Goal: Task Accomplishment & Management: Complete application form

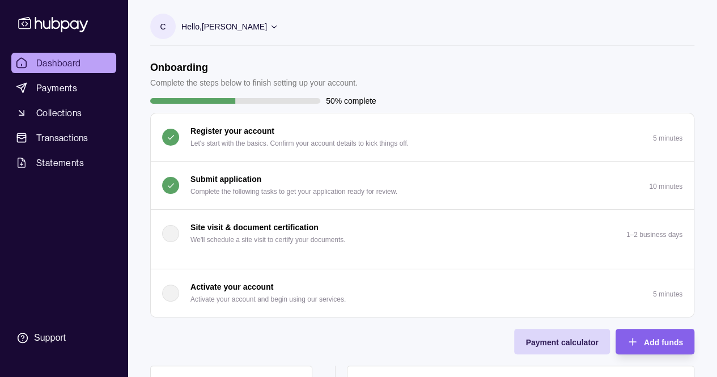
click at [323, 181] on div "Submit application Complete the following tasks to get your application ready f…" at bounding box center [293, 185] width 207 height 25
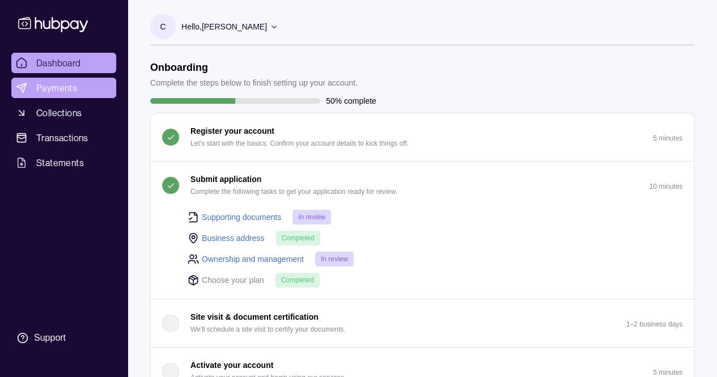
click at [62, 97] on link "Payments" at bounding box center [63, 88] width 105 height 20
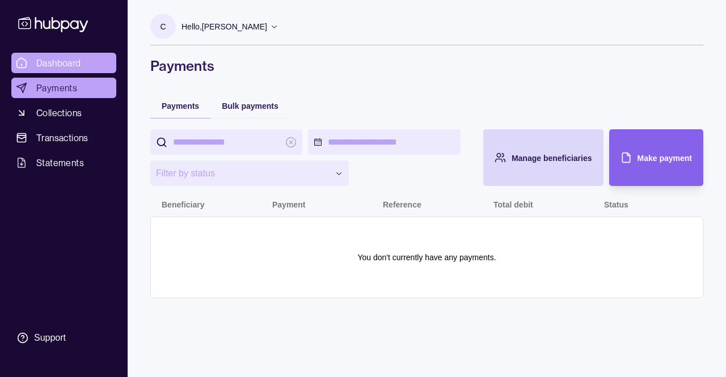
click at [65, 63] on span "Dashboard" at bounding box center [58, 63] width 45 height 14
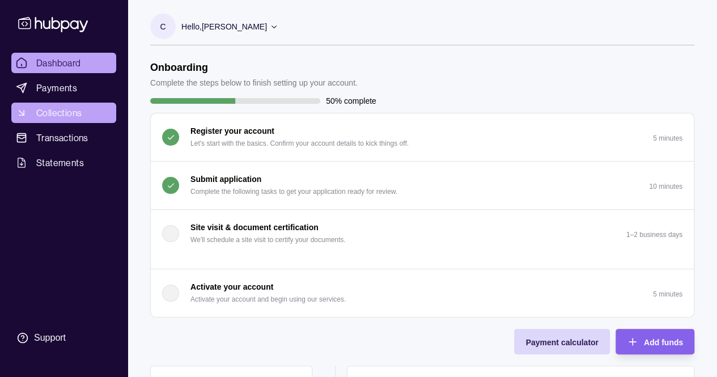
click at [43, 109] on span "Collections" at bounding box center [58, 113] width 45 height 14
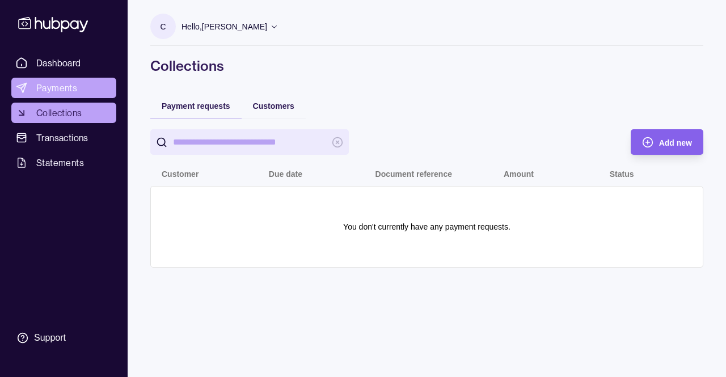
click at [52, 84] on span "Payments" at bounding box center [56, 88] width 41 height 14
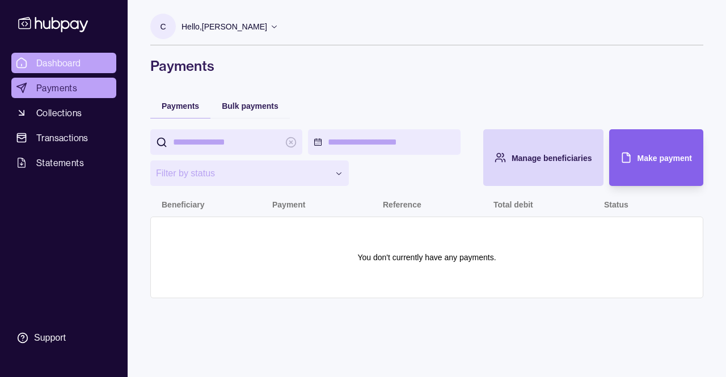
click at [75, 65] on span "Dashboard" at bounding box center [58, 63] width 45 height 14
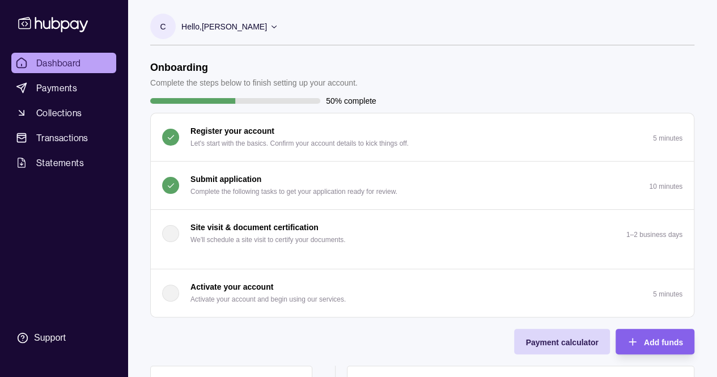
click at [260, 178] on p "Submit application" at bounding box center [225, 179] width 71 height 12
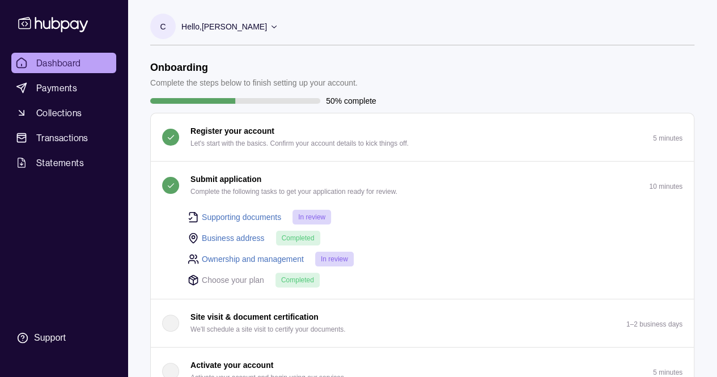
click at [260, 178] on p "Submit application" at bounding box center [225, 179] width 71 height 12
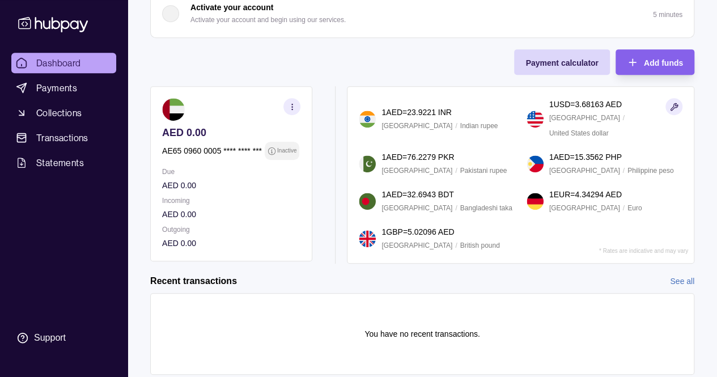
scroll to position [298, 0]
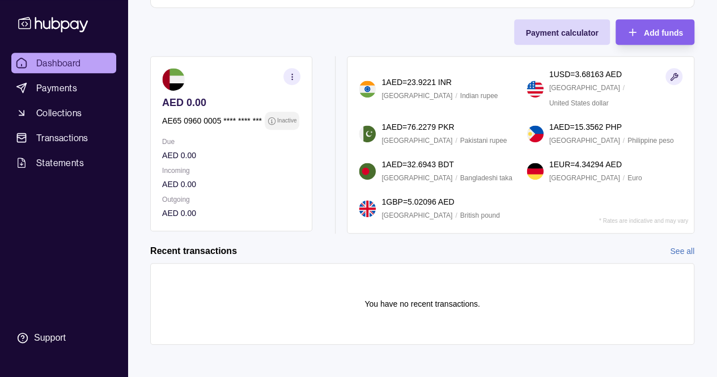
click at [295, 74] on icon "button" at bounding box center [292, 77] width 9 height 9
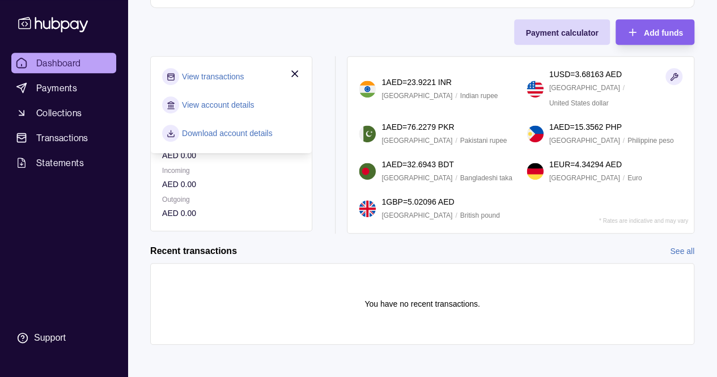
click at [296, 72] on icon "button" at bounding box center [295, 74] width 6 height 6
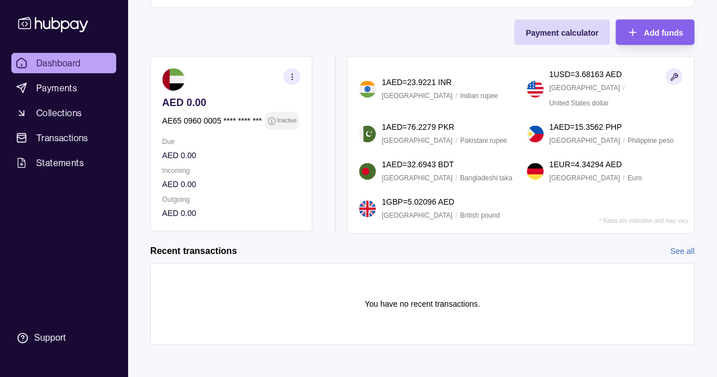
click at [176, 77] on img at bounding box center [173, 79] width 23 height 23
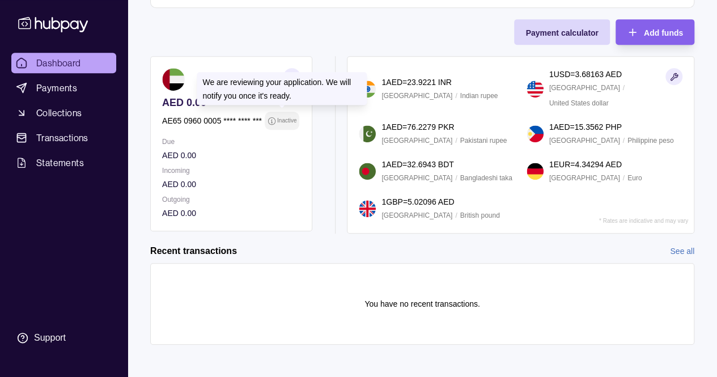
click at [286, 122] on p "Inactive" at bounding box center [286, 121] width 19 height 12
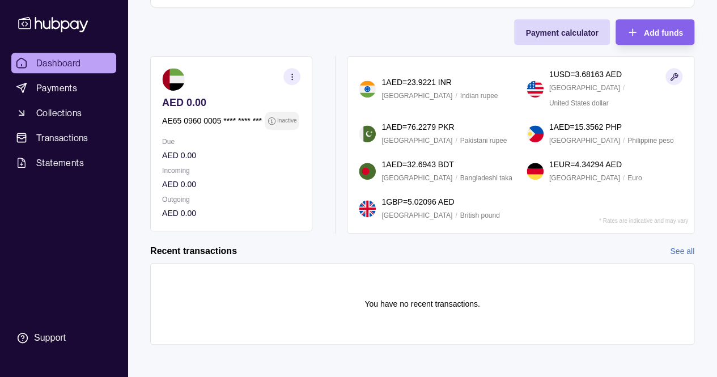
click at [286, 122] on p "Inactive" at bounding box center [286, 121] width 19 height 12
click at [63, 88] on span "Payments" at bounding box center [56, 88] width 41 height 14
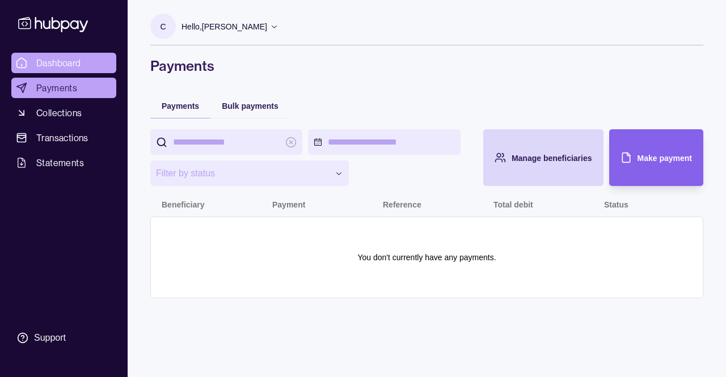
click at [67, 60] on span "Dashboard" at bounding box center [58, 63] width 45 height 14
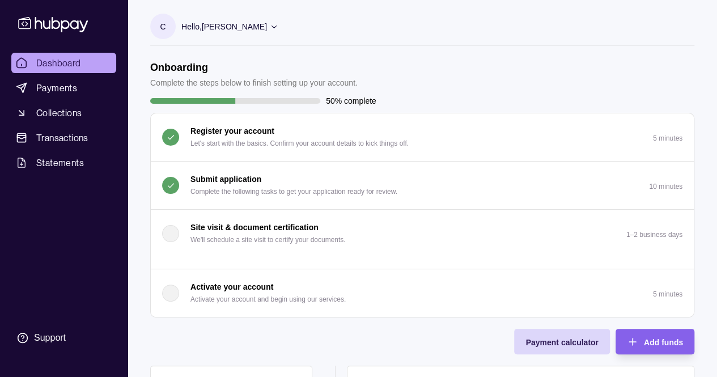
click at [235, 184] on p "Submit application" at bounding box center [225, 179] width 71 height 12
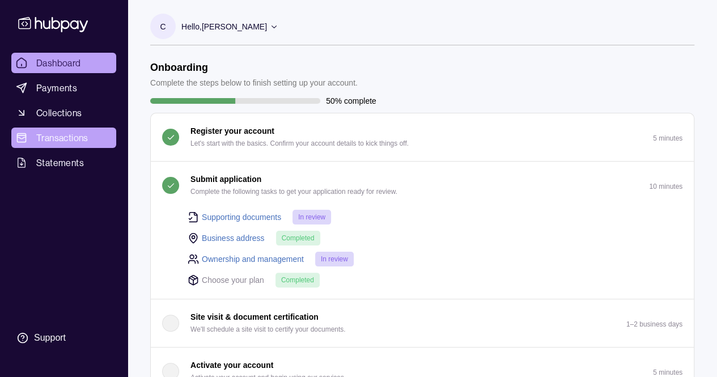
click at [84, 133] on span "Transactions" at bounding box center [62, 138] width 52 height 14
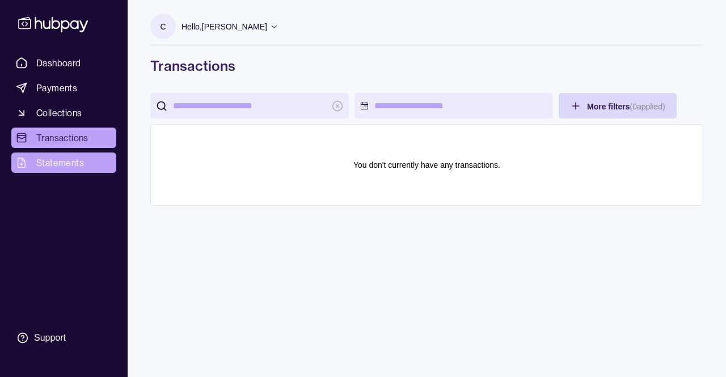
click at [64, 163] on span "Statements" at bounding box center [60, 163] width 48 height 14
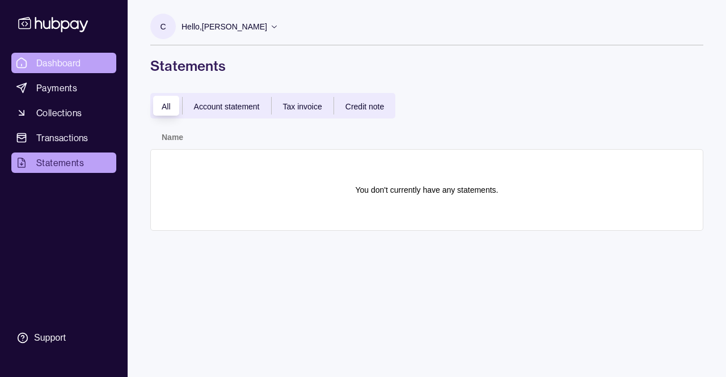
click at [66, 58] on span "Dashboard" at bounding box center [58, 63] width 45 height 14
